Goal: Information Seeking & Learning: Learn about a topic

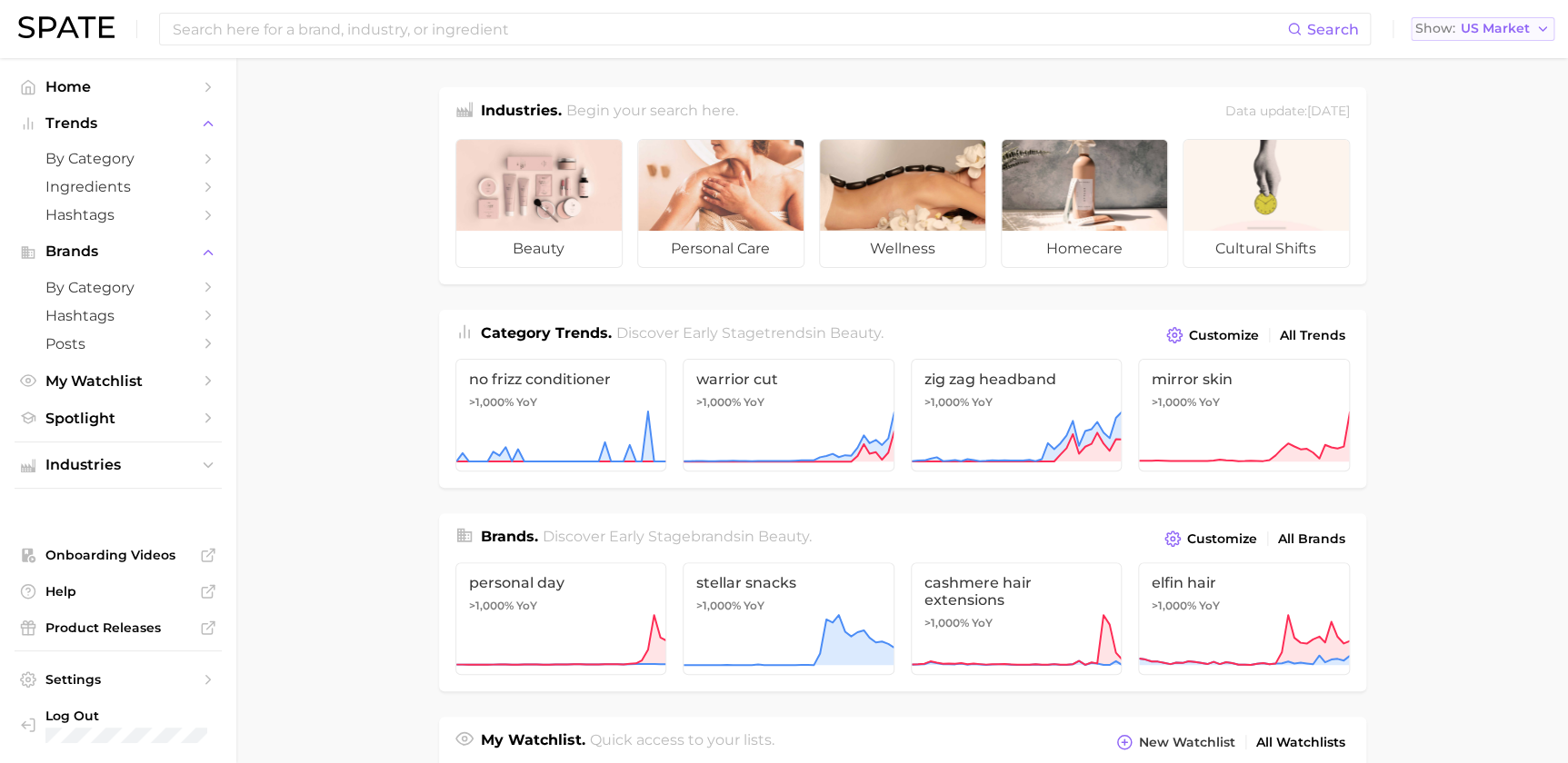
click at [1497, 31] on span "US Market" at bounding box center [1496, 29] width 69 height 10
click at [1484, 156] on span "[GEOGRAPHIC_DATA]" at bounding box center [1490, 157] width 141 height 15
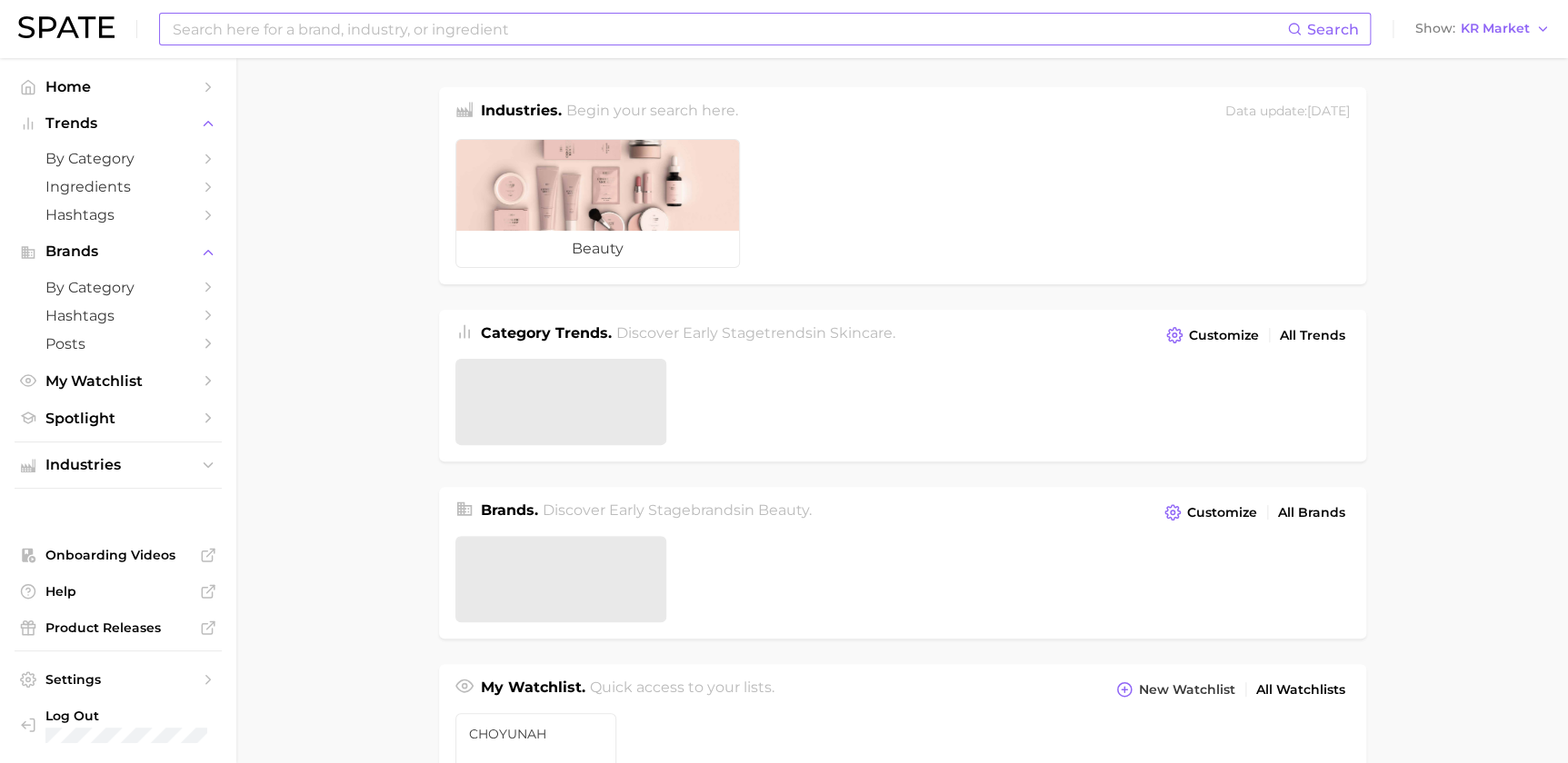
click at [419, 25] on input at bounding box center [729, 29] width 1116 height 31
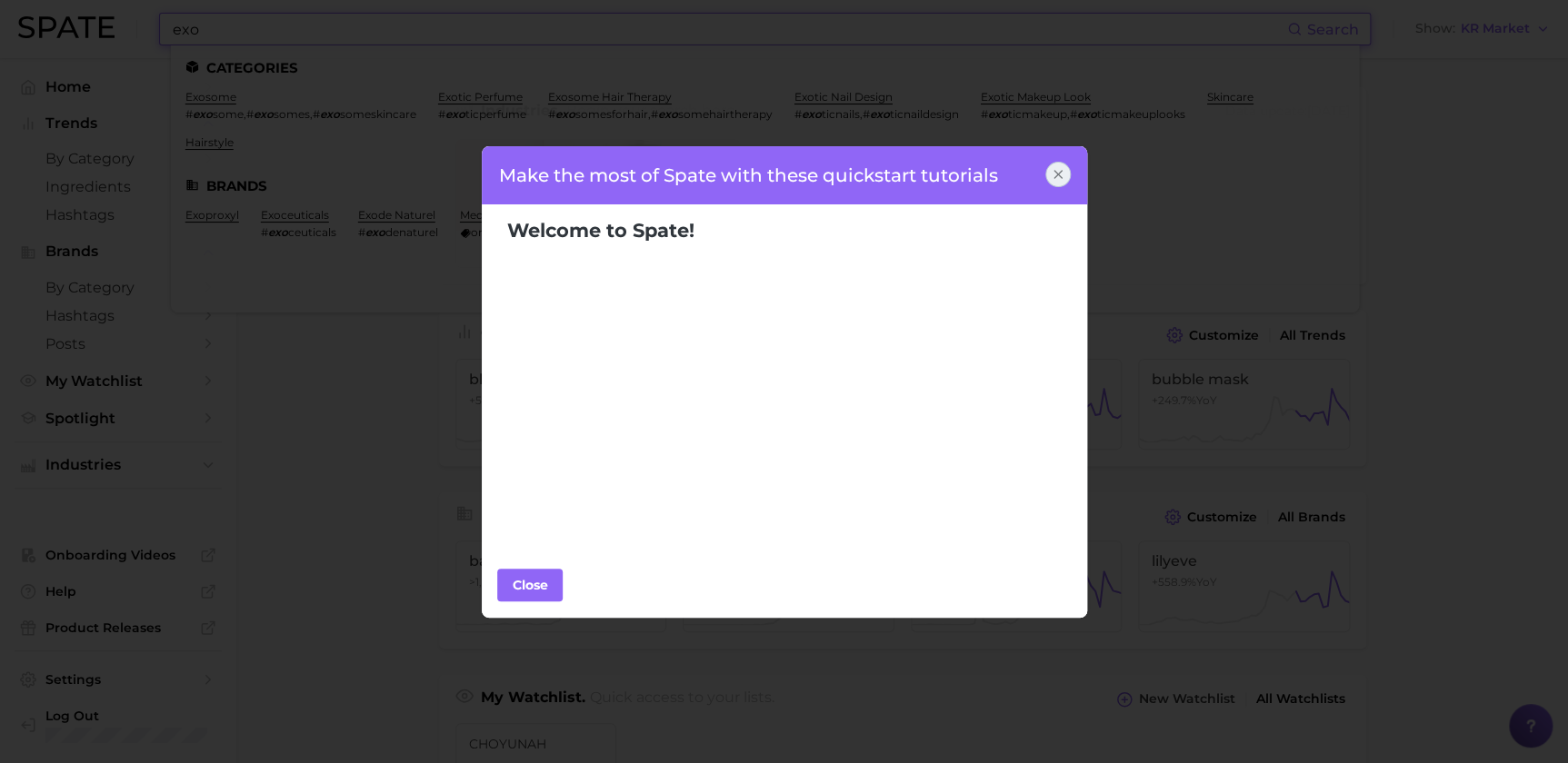
click at [1054, 174] on icon at bounding box center [1057, 174] width 14 height 14
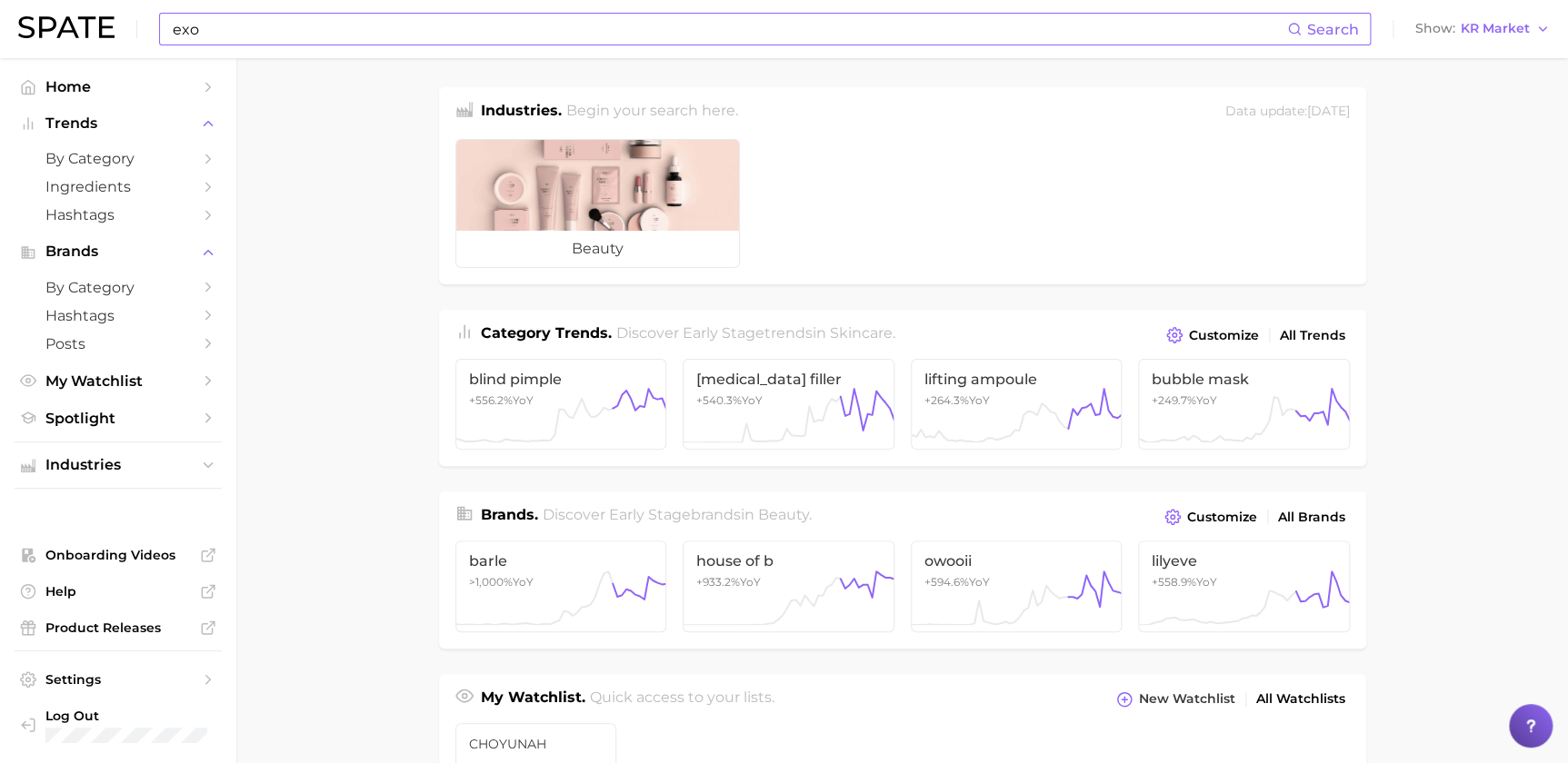
click at [407, 23] on input "exo" at bounding box center [729, 29] width 1116 height 31
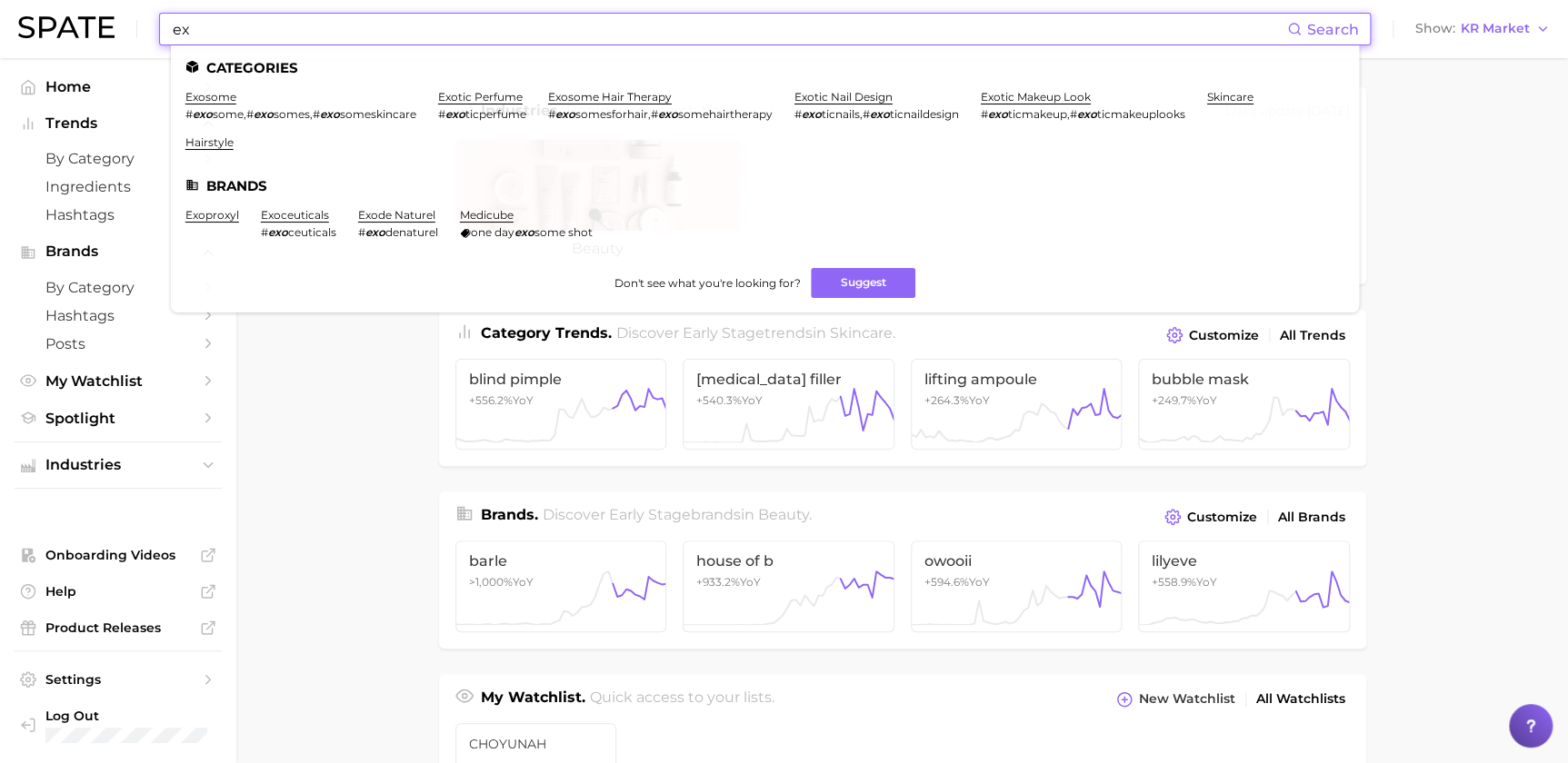
type input "e"
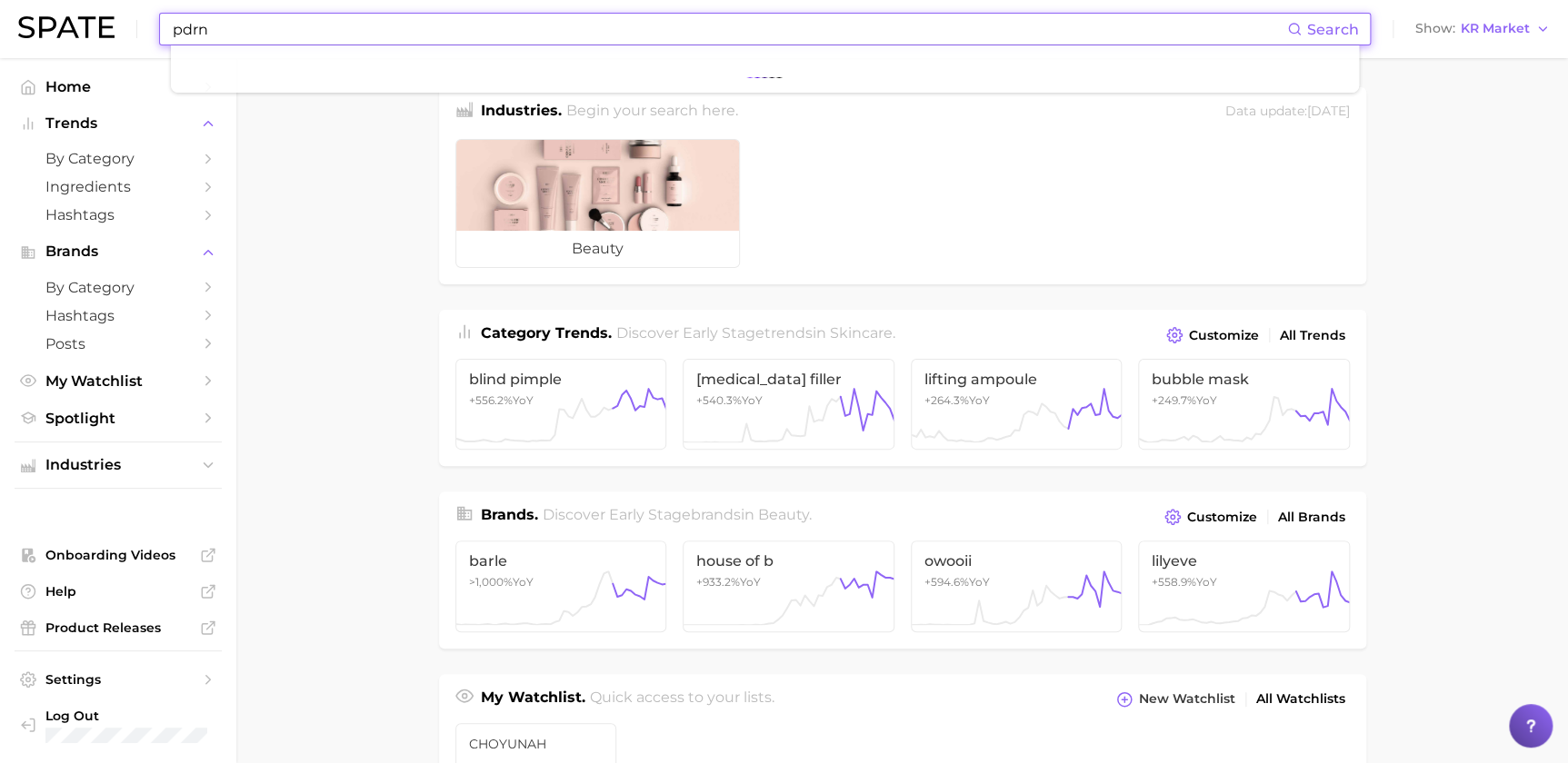
type input "pdrn"
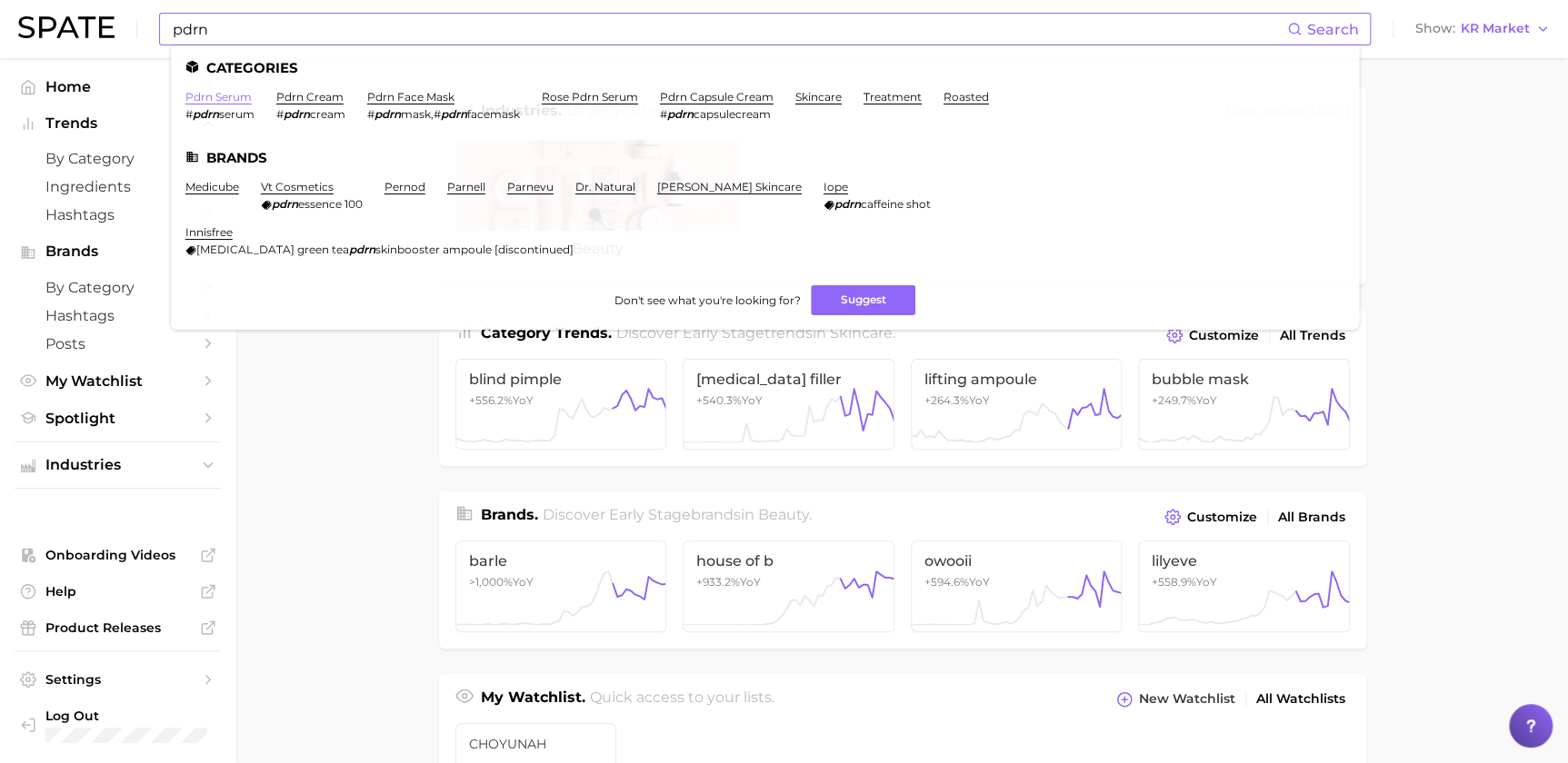
click at [248, 94] on link "pdrn serum" at bounding box center [218, 96] width 66 height 13
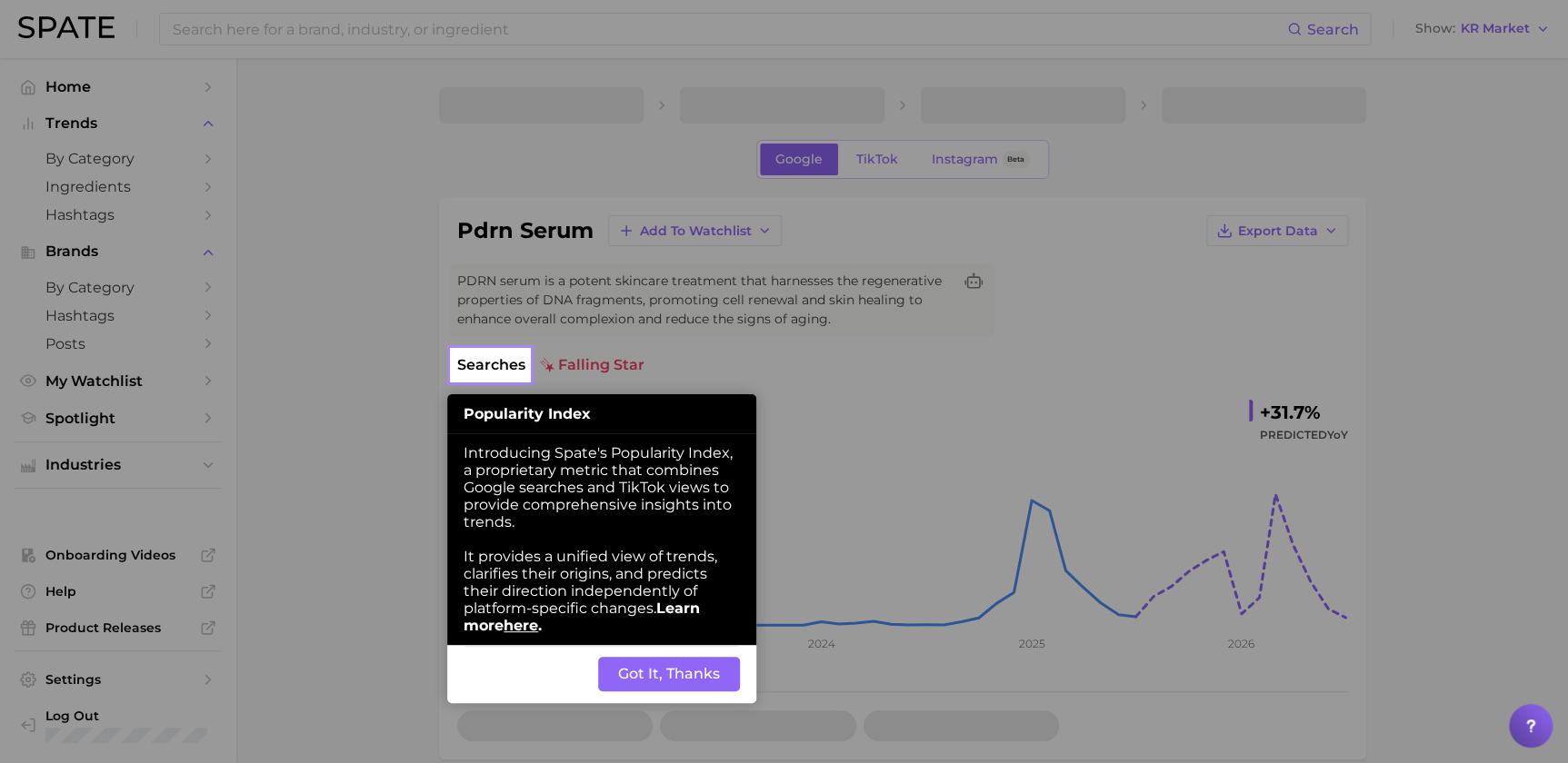
click at [679, 669] on button "Got It, Thanks" at bounding box center [669, 674] width 142 height 35
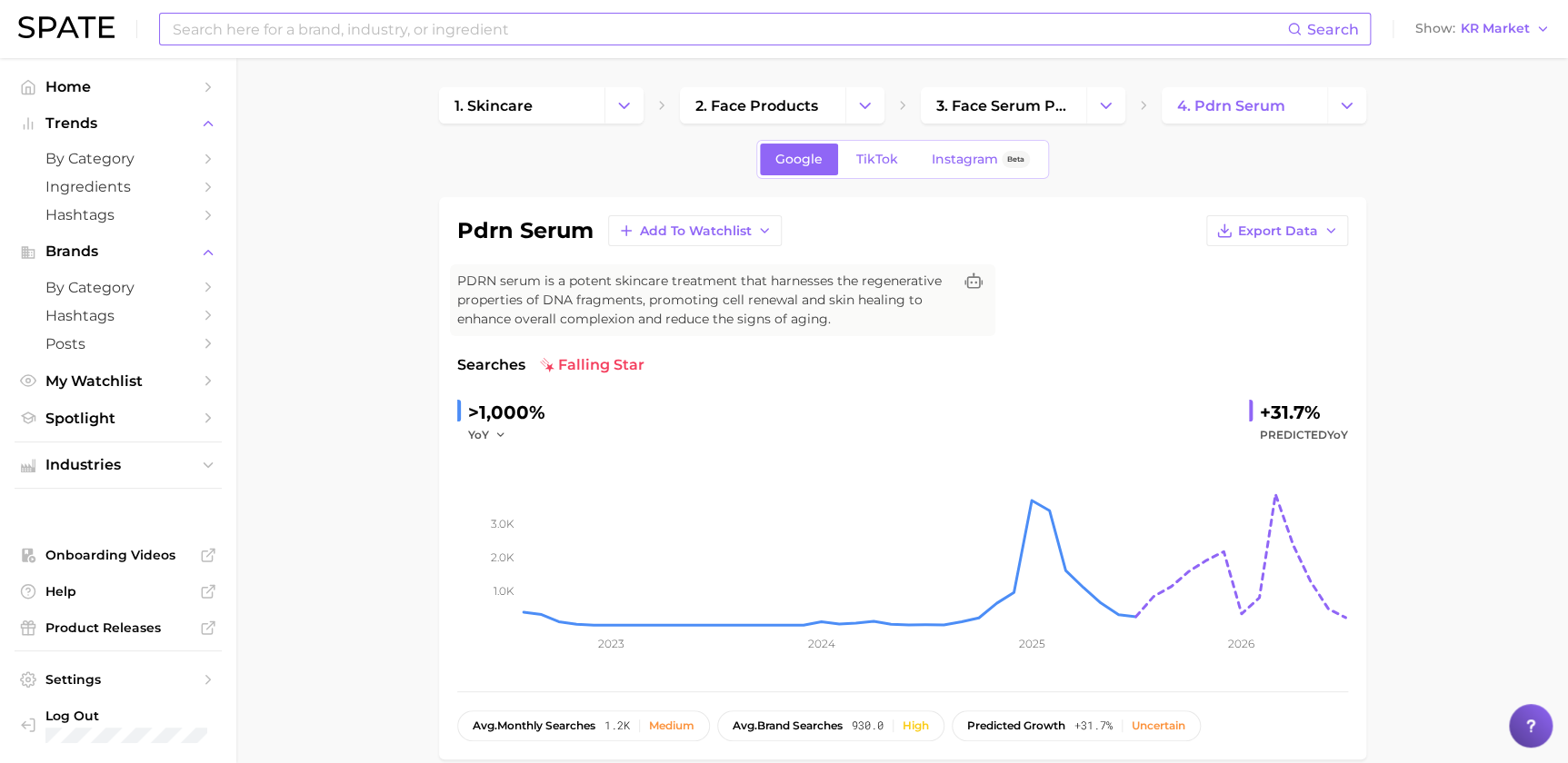
click at [453, 41] on input at bounding box center [729, 29] width 1116 height 31
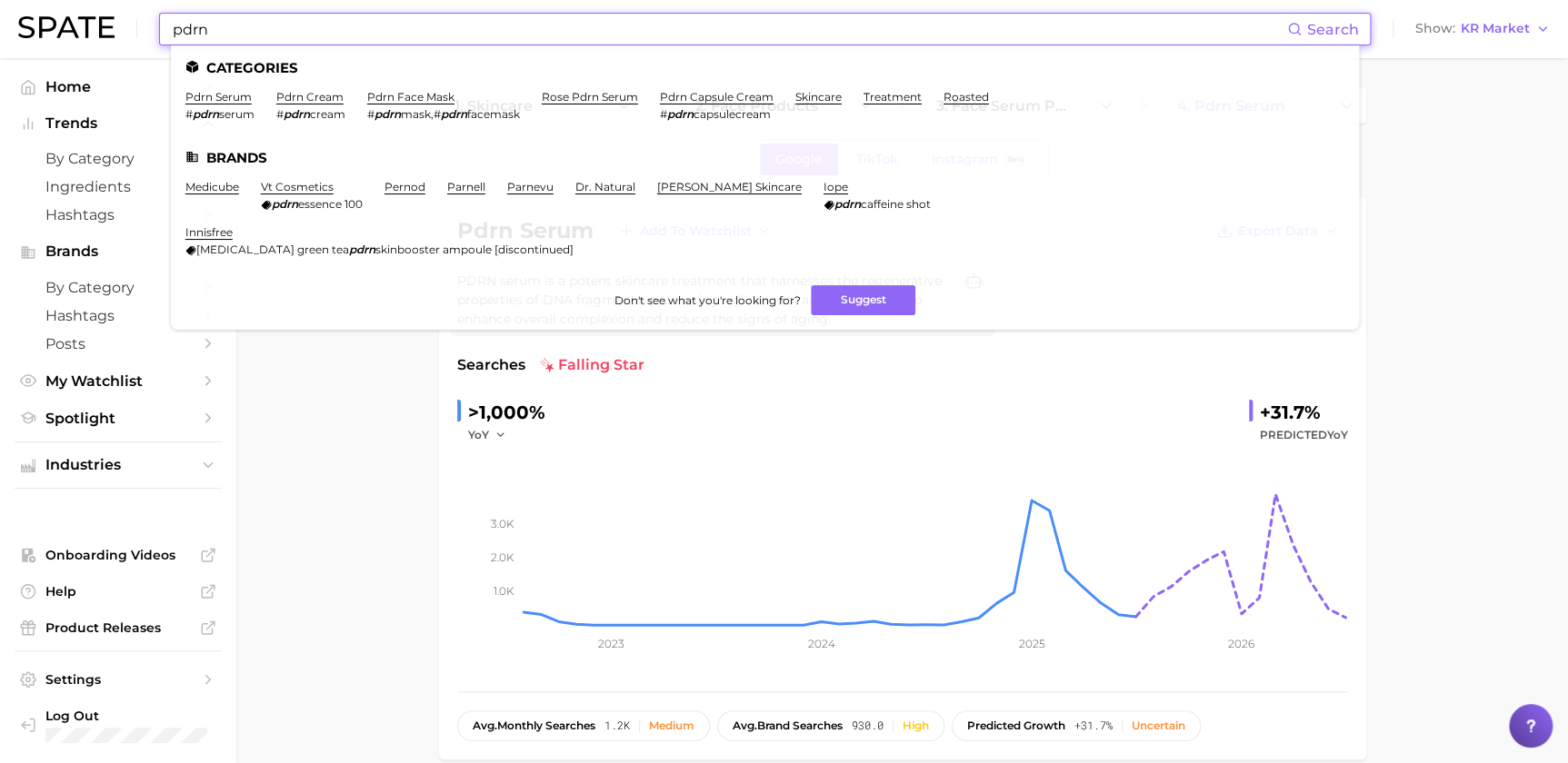
type input "pdrn"
click at [320, 89] on ul "Categories pdrn serum # pdrn serum pdrn cream # pdrn cream pdrn face mask # pdr…" at bounding box center [764, 187] width 1188 height 284
click at [316, 92] on link "pdrn cream" at bounding box center [310, 96] width 67 height 13
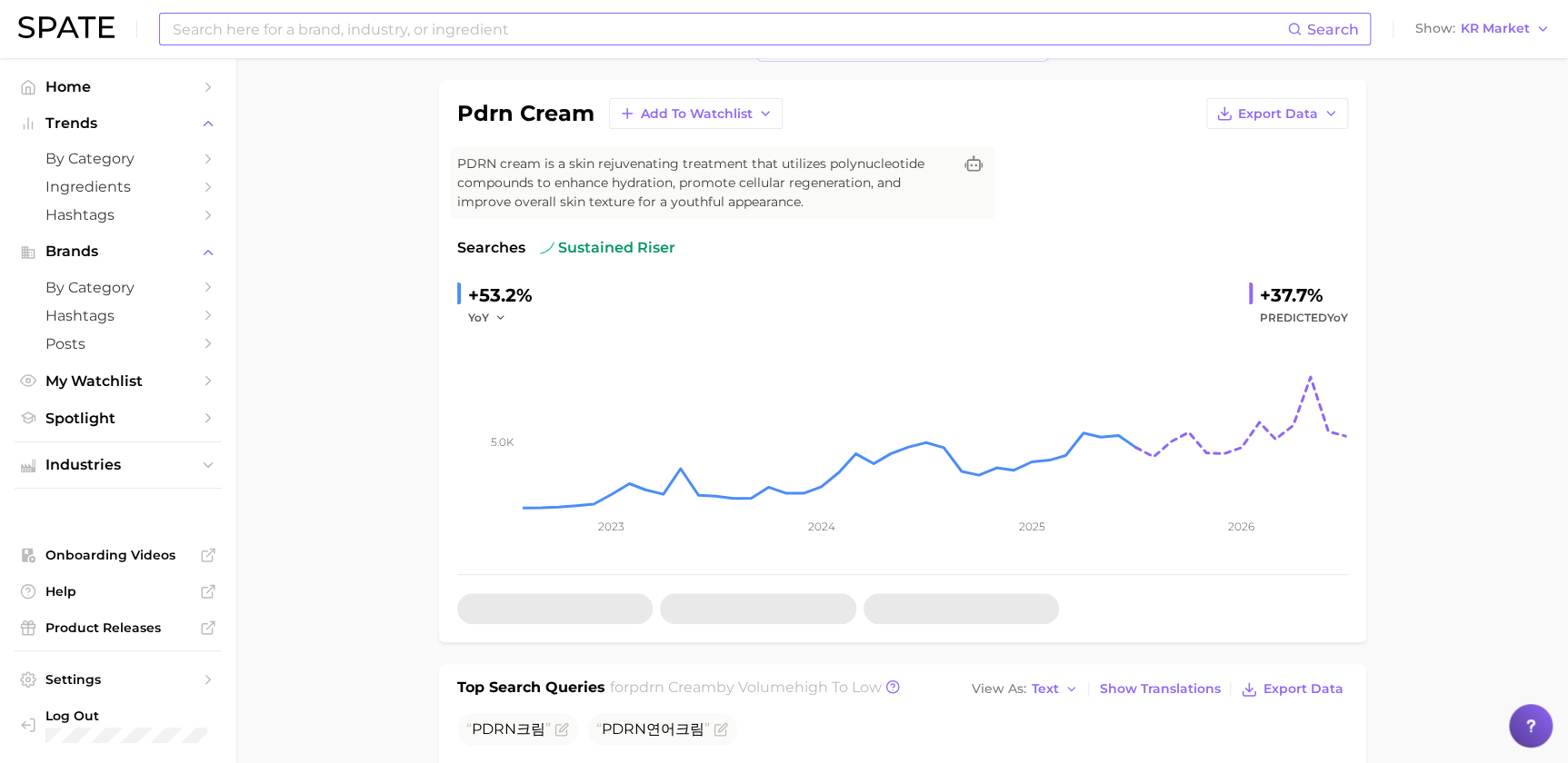
scroll to position [886, 0]
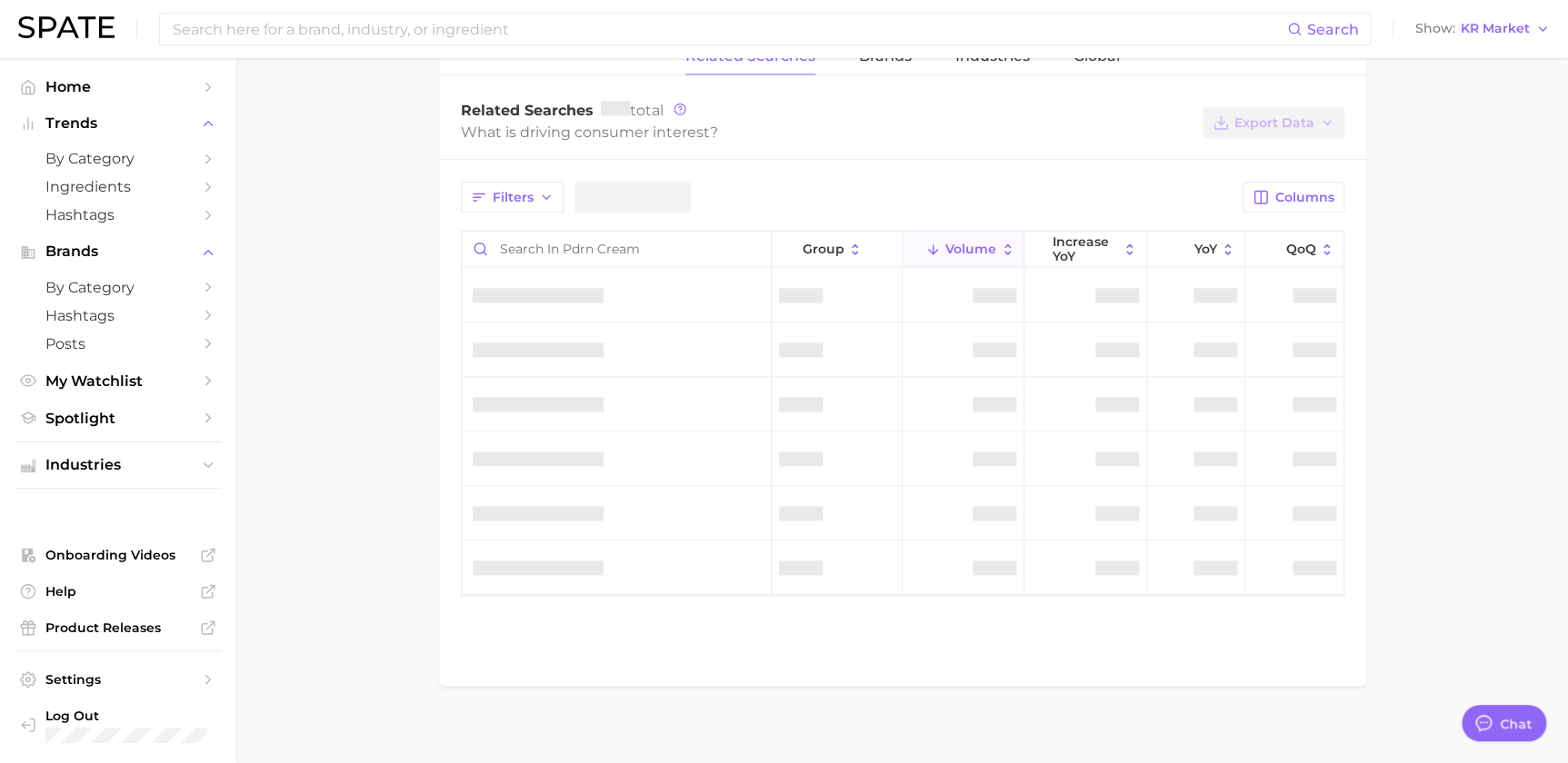
scroll to position [865, 0]
type textarea "x"
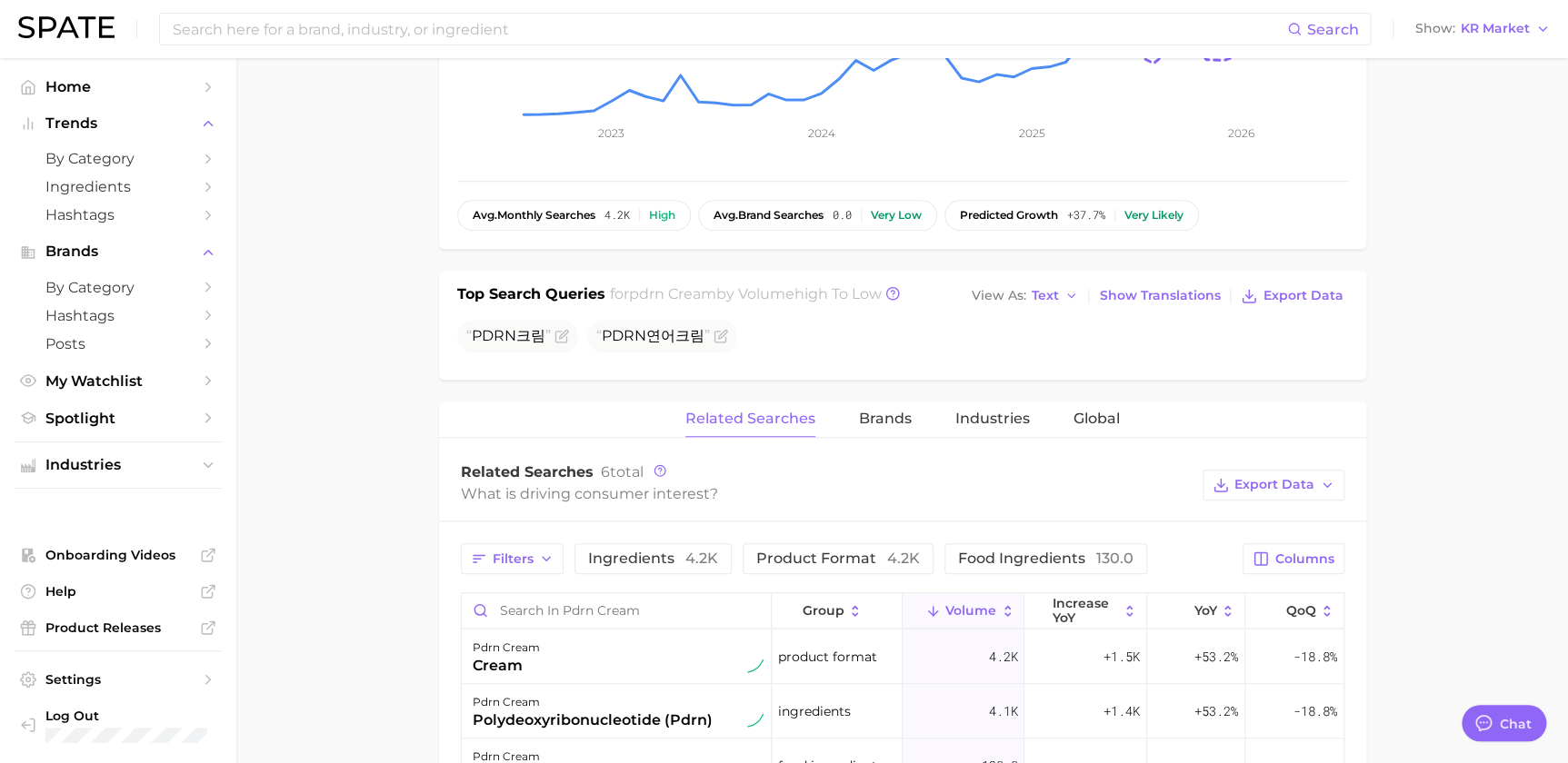
scroll to position [0, 0]
